Goal: Transaction & Acquisition: Subscribe to service/newsletter

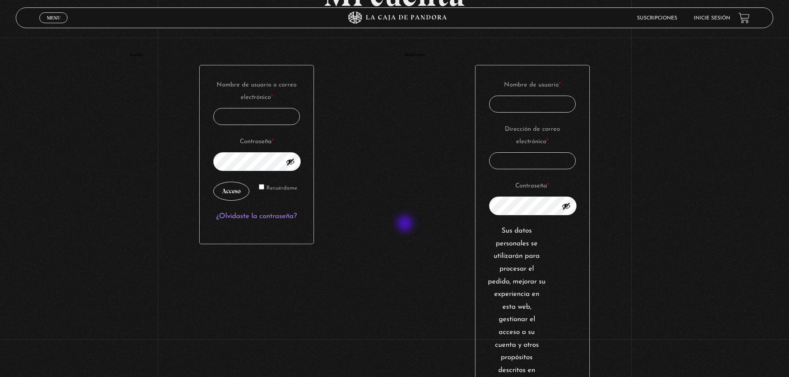
scroll to position [83, 0]
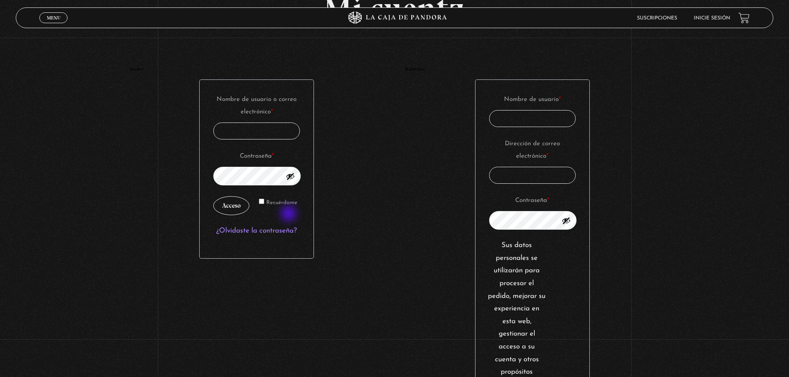
type input "stephanie.chavarriavillegas@outlook.com"
click at [289, 181] on button "Mostrar contraseña" at bounding box center [290, 176] width 9 height 9
click at [289, 181] on button "Ocultar contraseña" at bounding box center [290, 176] width 9 height 9
click at [232, 215] on button "Acceso" at bounding box center [231, 205] width 36 height 19
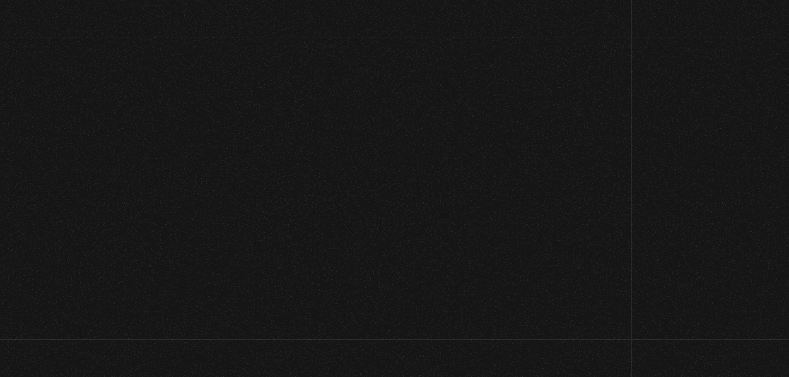
select select "CR-A"
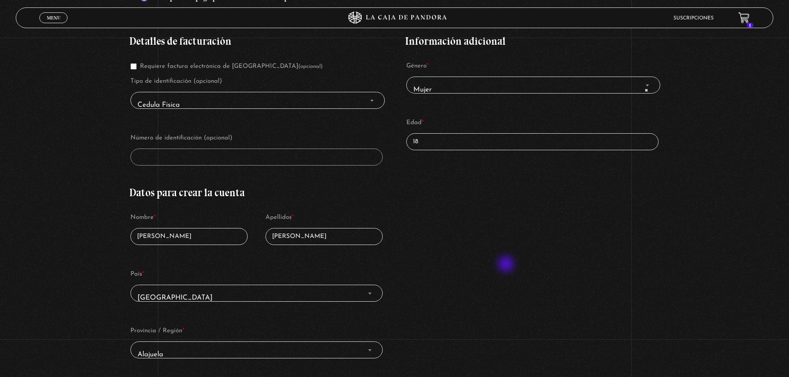
scroll to position [83, 0]
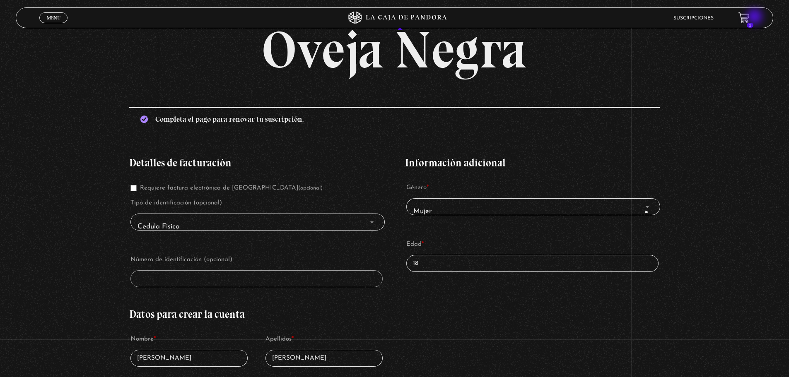
click at [755, 17] on header "Menu Cerrar Suscripciones 1" at bounding box center [394, 17] width 757 height 21
click at [747, 21] on icon at bounding box center [746, 20] width 2 height 2
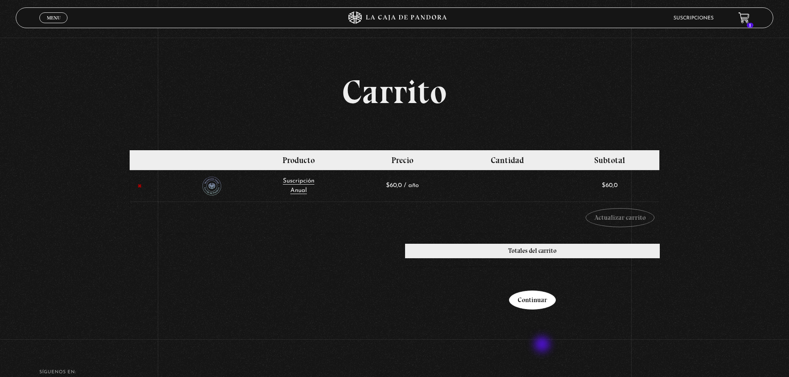
click at [543, 310] on link "Continuar" at bounding box center [532, 300] width 47 height 19
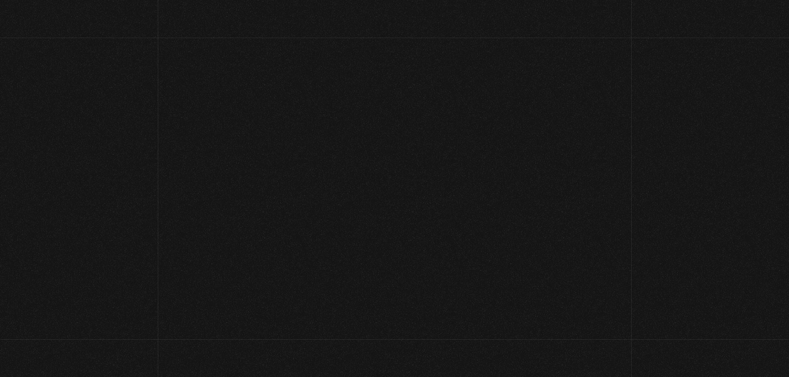
select select "CR-A"
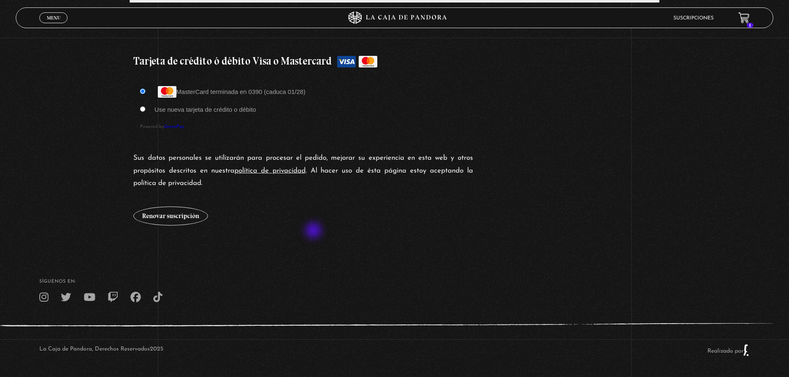
scroll to position [828, 0]
click at [185, 226] on button "Renovar suscripción" at bounding box center [170, 216] width 75 height 19
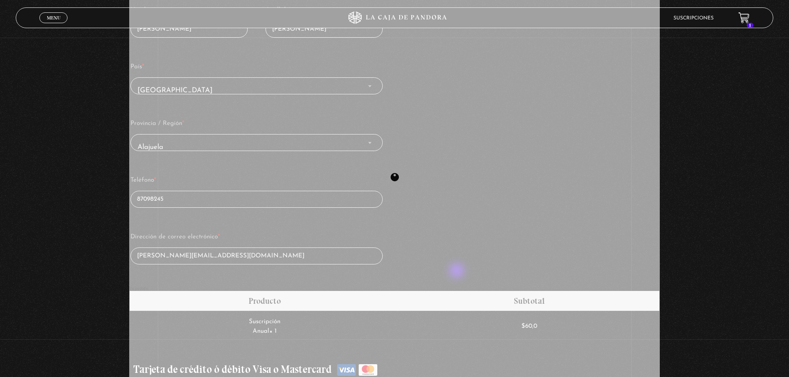
scroll to position [373, 0]
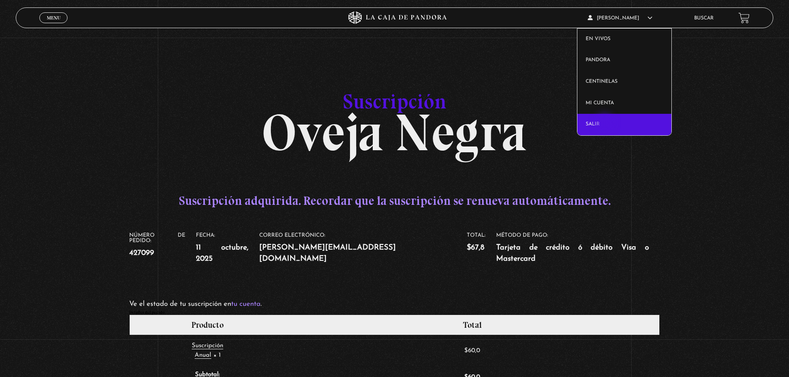
click at [605, 124] on link "Salir" at bounding box center [624, 125] width 94 height 22
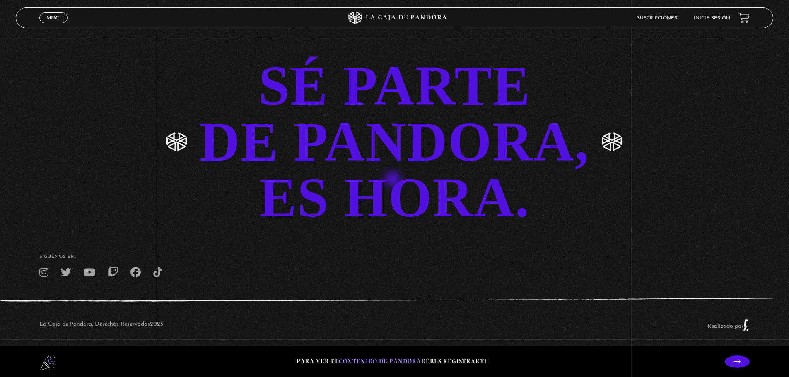
scroll to position [2154, 0]
